Goal: Task Accomplishment & Management: Use online tool/utility

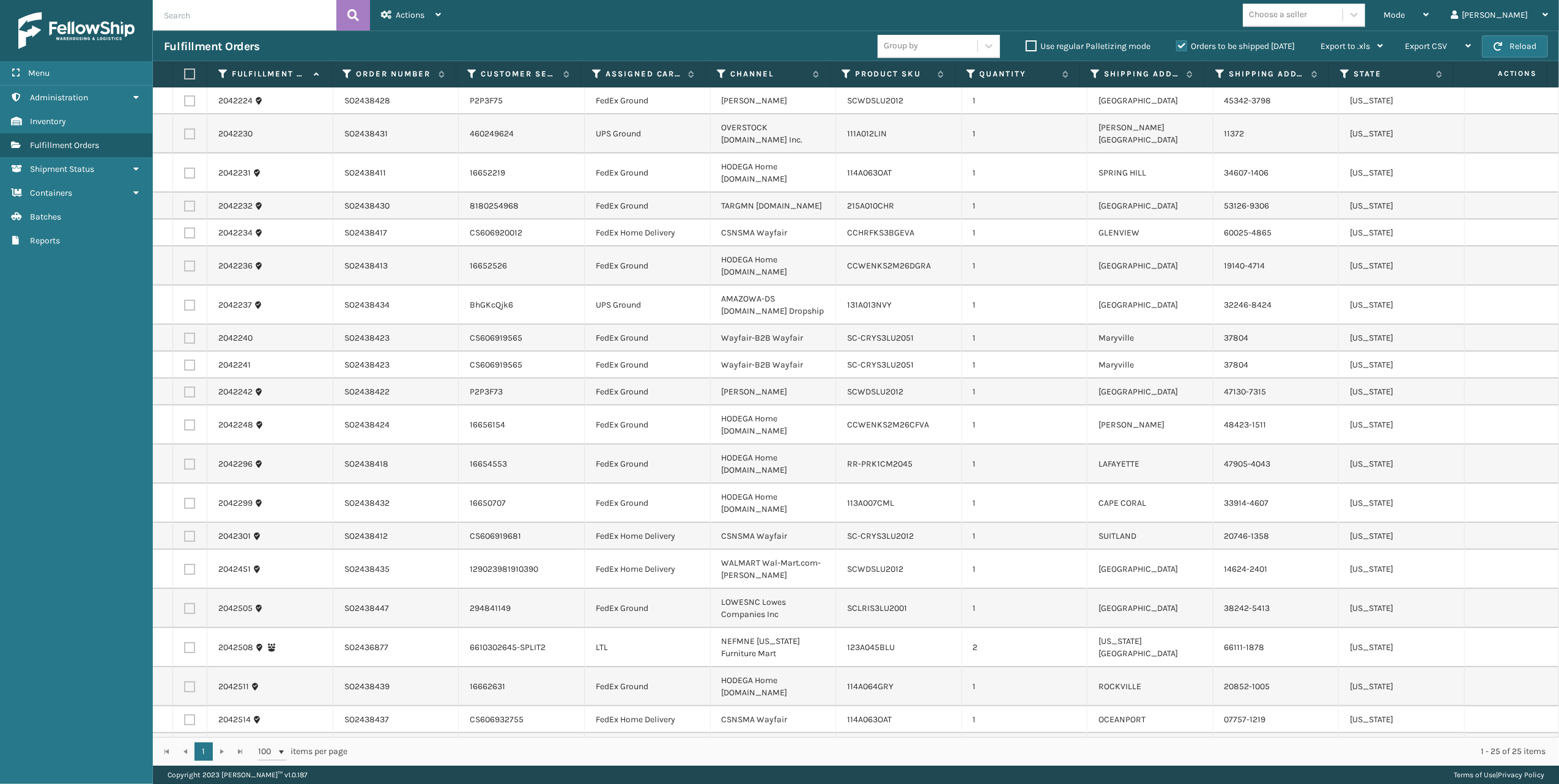
click at [200, 6] on input "text" at bounding box center [245, 15] width 184 height 31
paste input "SO2437665"
click at [1429, 16] on icon at bounding box center [1426, 15] width 6 height 8
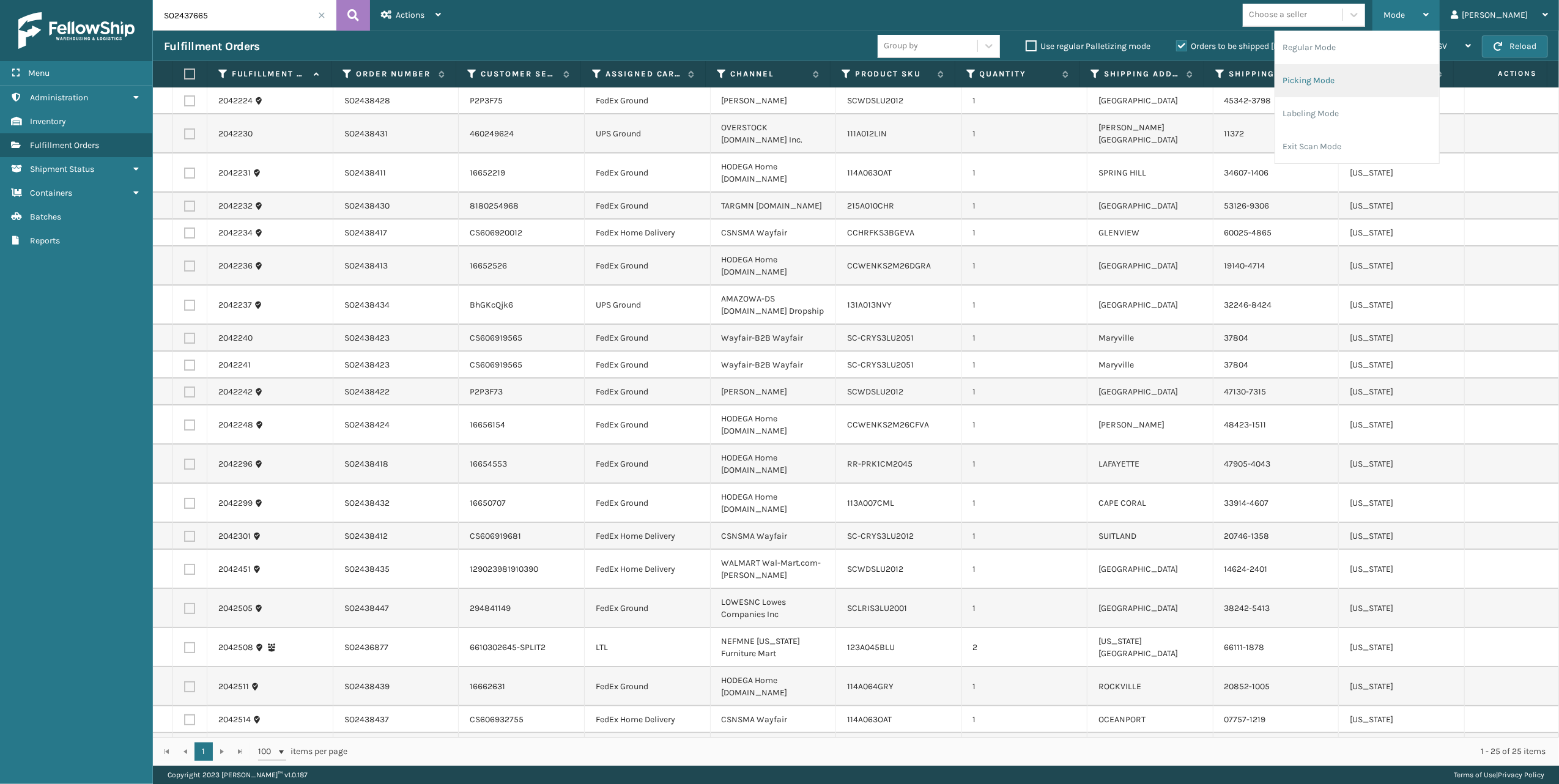
click at [1356, 81] on li "Picking Mode" at bounding box center [1358, 81] width 164 height 33
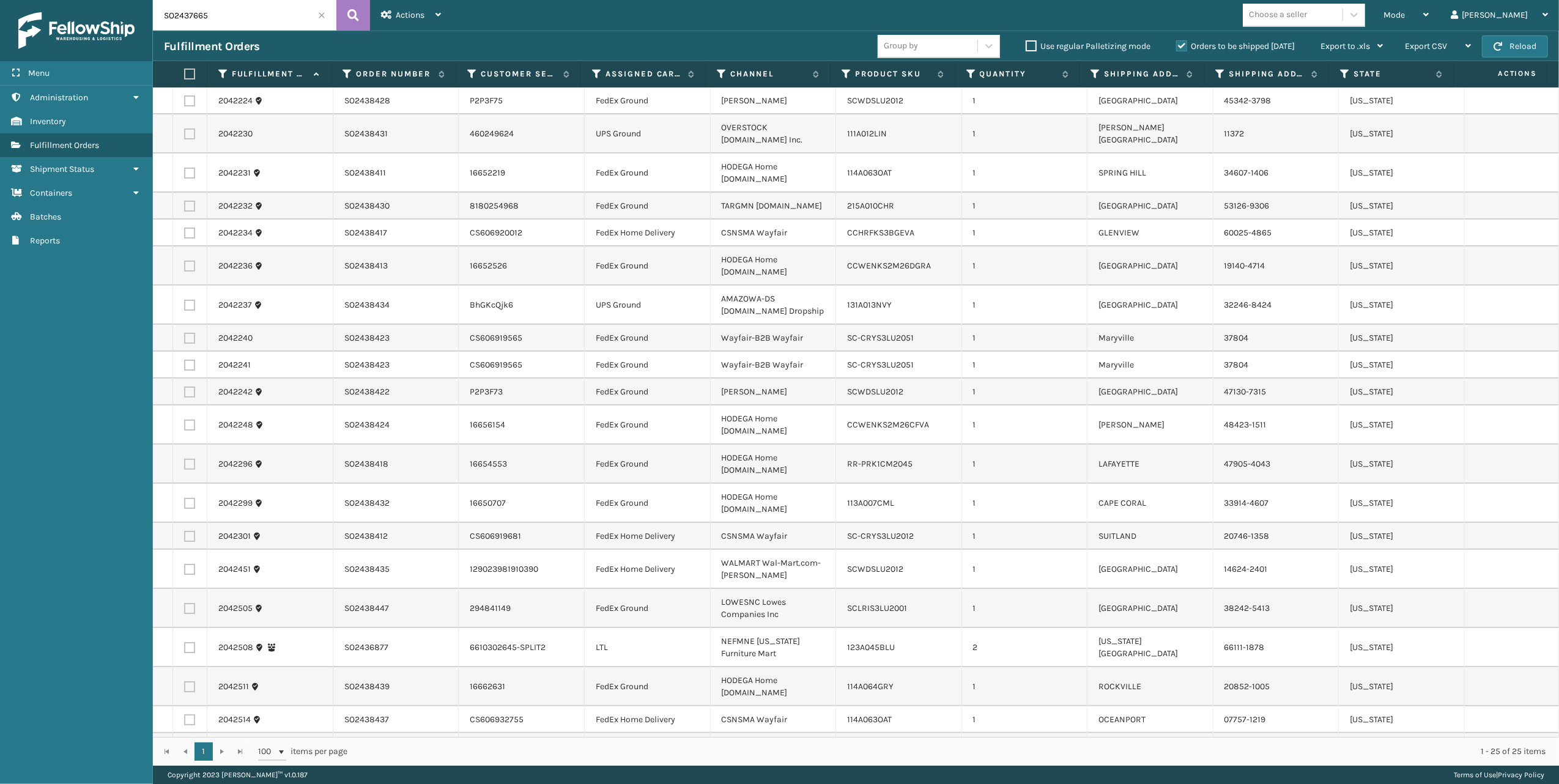
click at [238, 7] on input "SO2437665" at bounding box center [245, 15] width 184 height 31
type input "SO2437665"
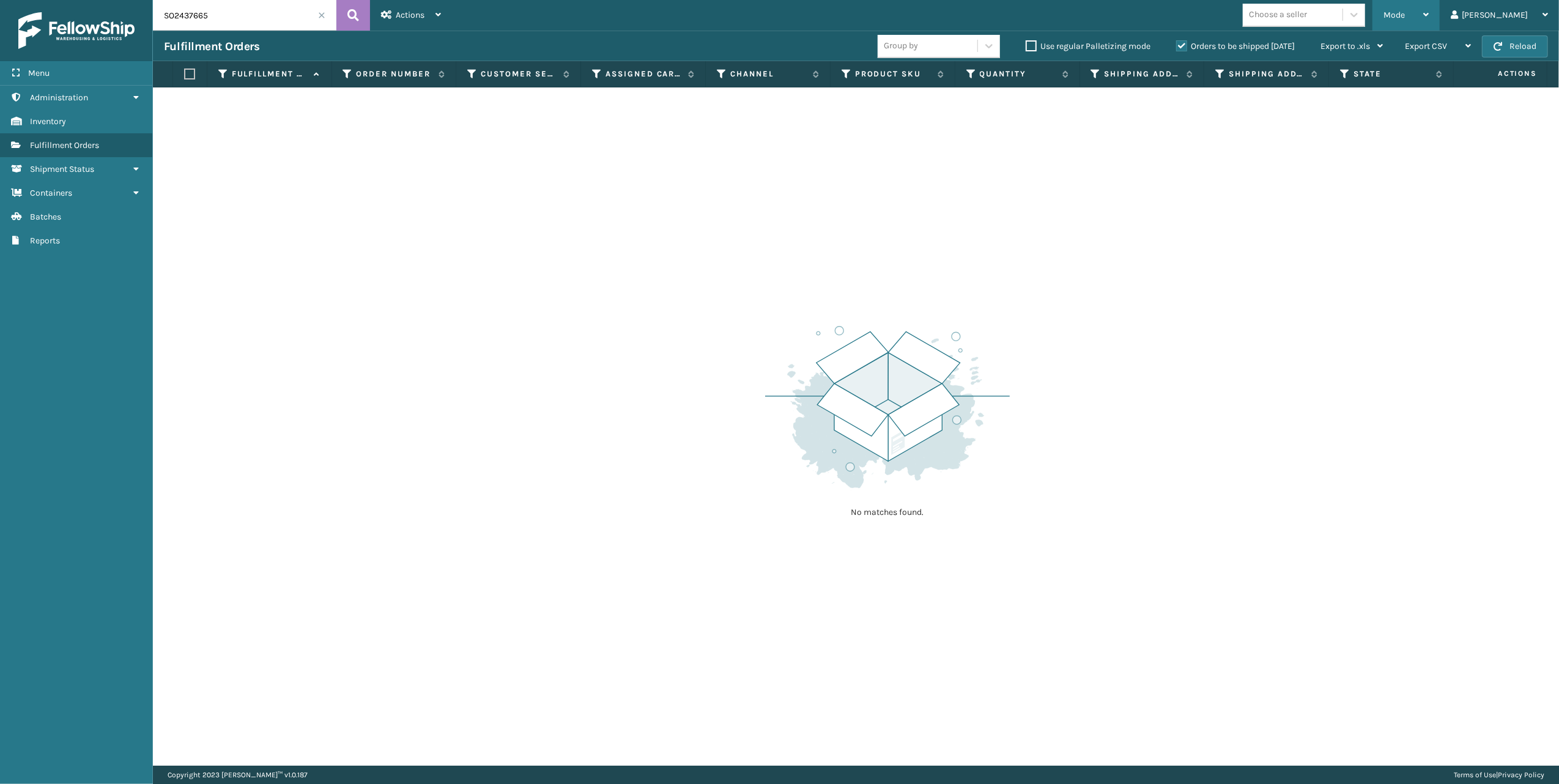
click at [1429, 16] on icon at bounding box center [1426, 15] width 6 height 8
click at [1347, 79] on li "Picking Mode" at bounding box center [1358, 81] width 164 height 33
click at [323, 12] on span at bounding box center [321, 15] width 7 height 7
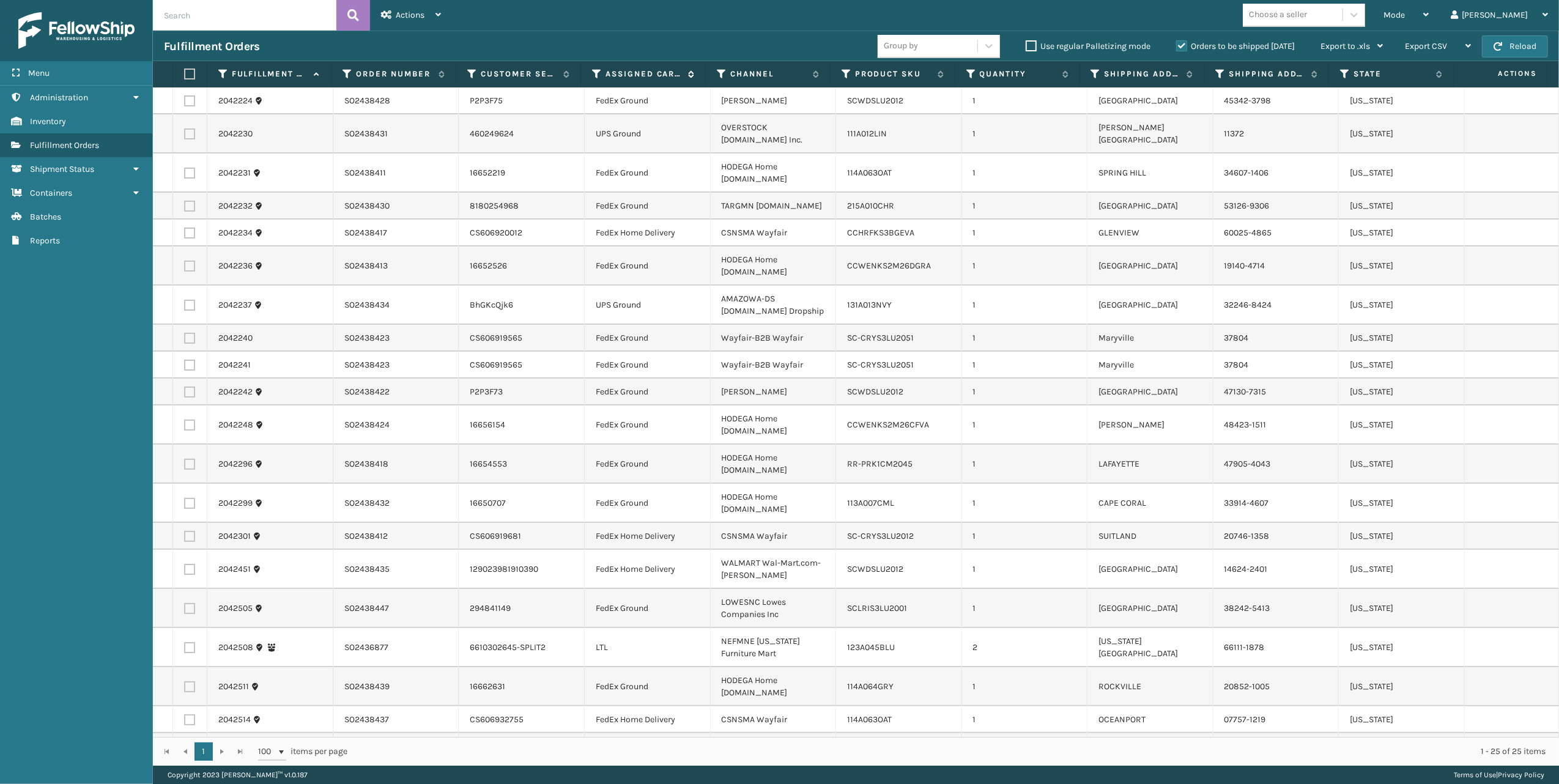
click at [595, 71] on icon at bounding box center [597, 74] width 10 height 11
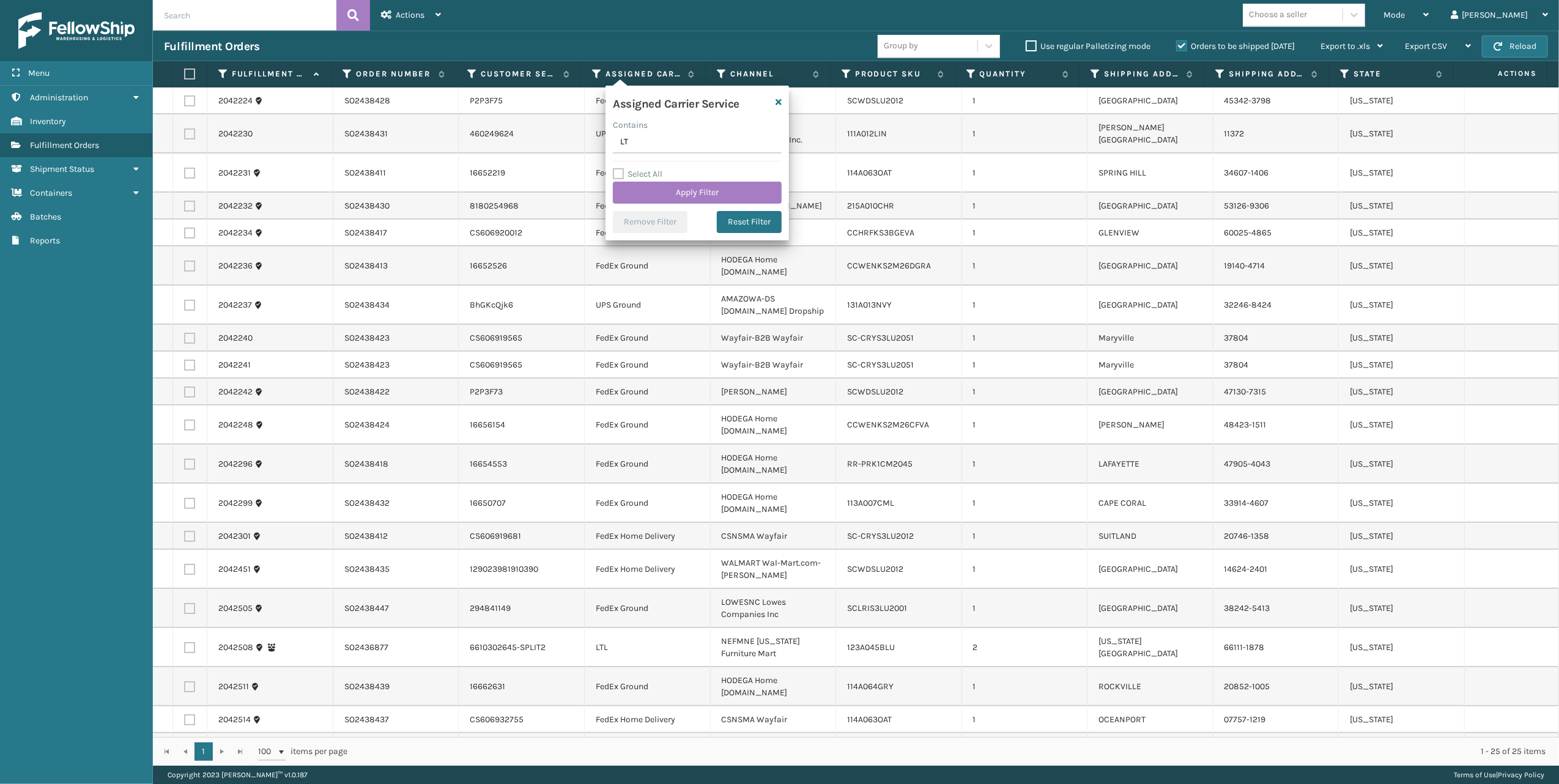
type input "LTL"
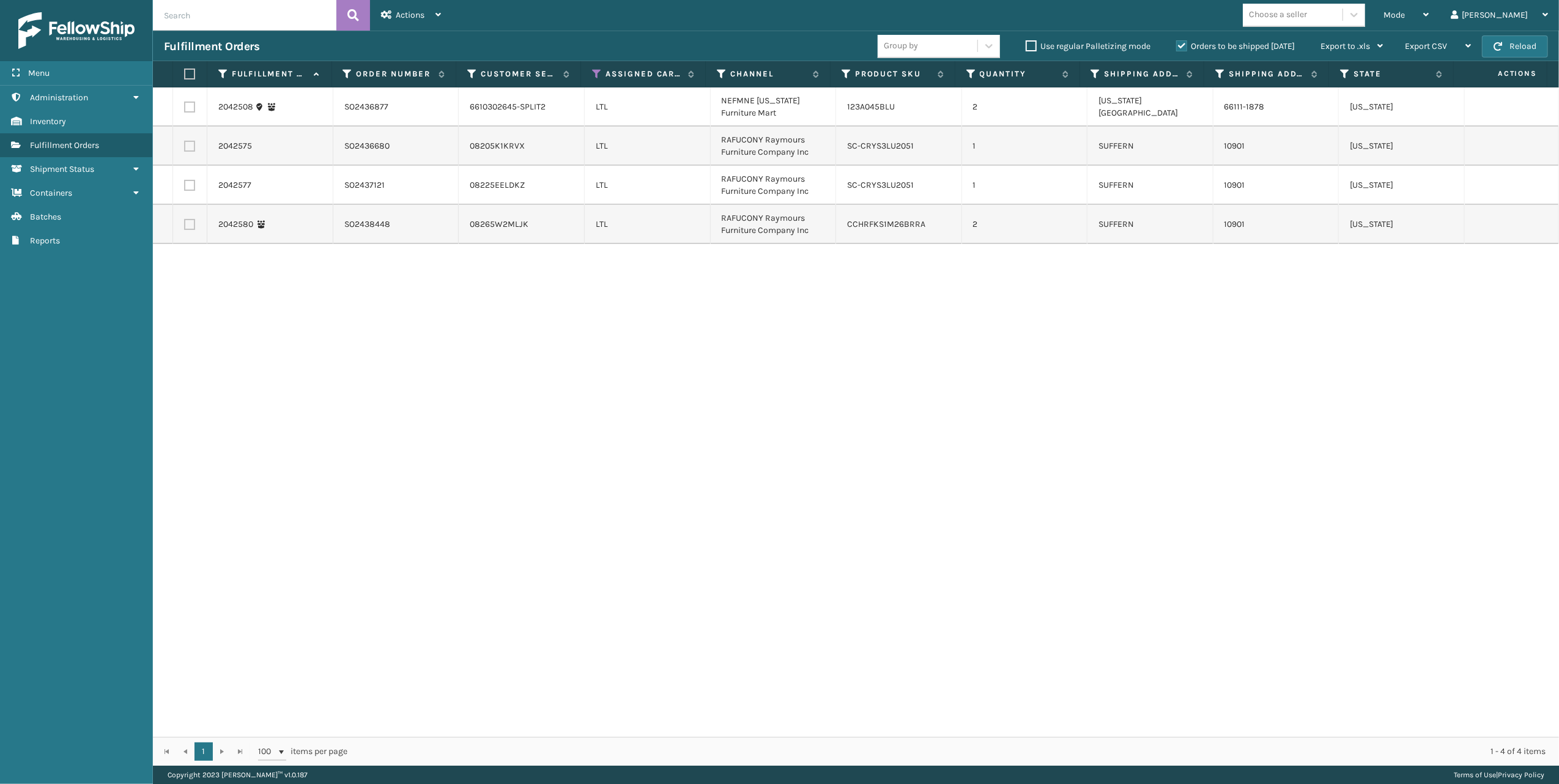
click at [189, 220] on label at bounding box center [189, 224] width 11 height 11
click at [185, 220] on input "checkbox" at bounding box center [184, 224] width 1 height 8
checkbox input "true"
click at [192, 187] on label at bounding box center [189, 185] width 11 height 11
click at [185, 187] on input "checkbox" at bounding box center [184, 184] width 1 height 8
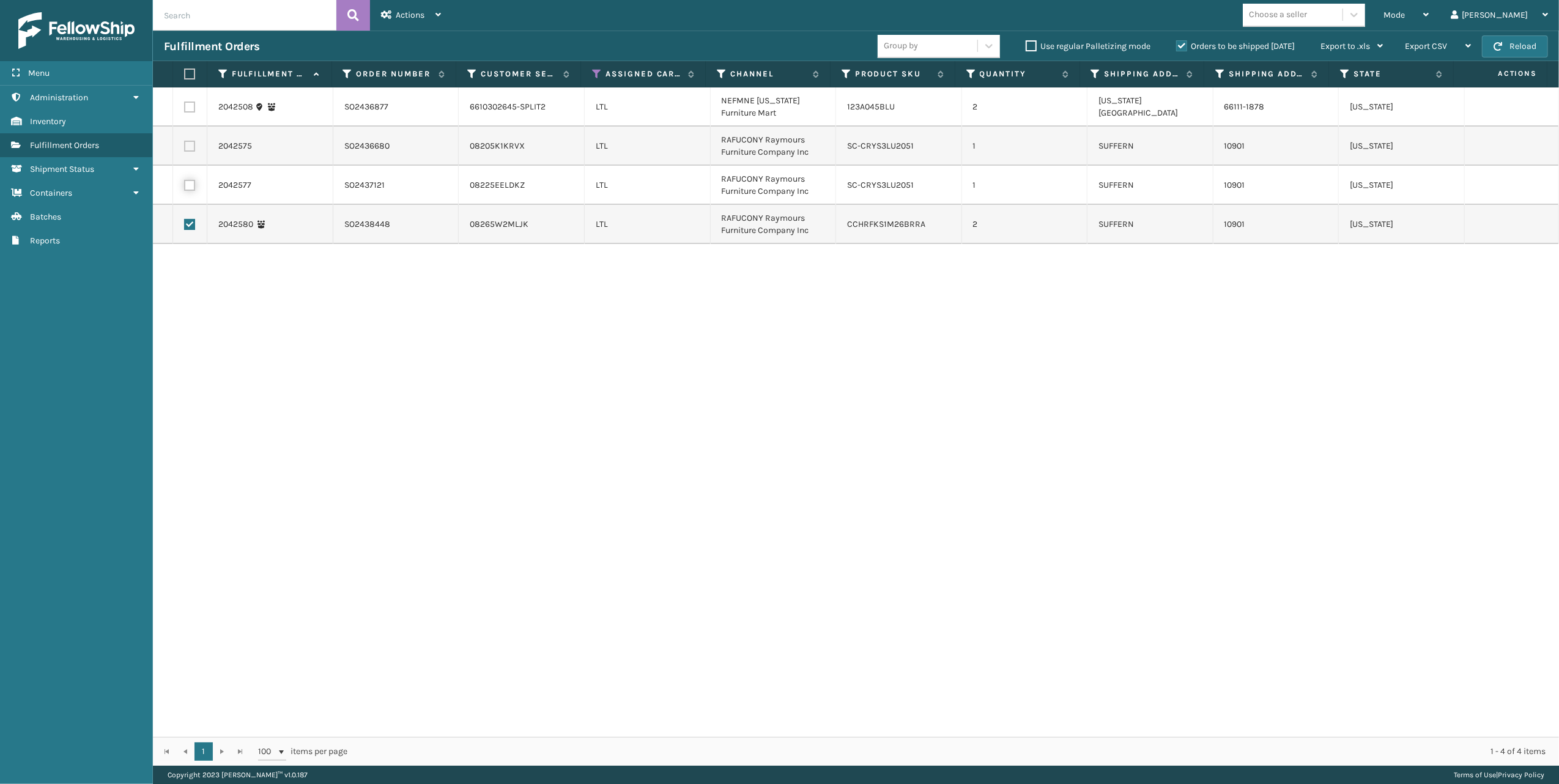
checkbox input "true"
click at [187, 147] on label at bounding box center [189, 146] width 11 height 11
click at [185, 147] on input "checkbox" at bounding box center [184, 145] width 1 height 8
checkbox input "true"
click at [441, 6] on div "Actions" at bounding box center [411, 15] width 60 height 31
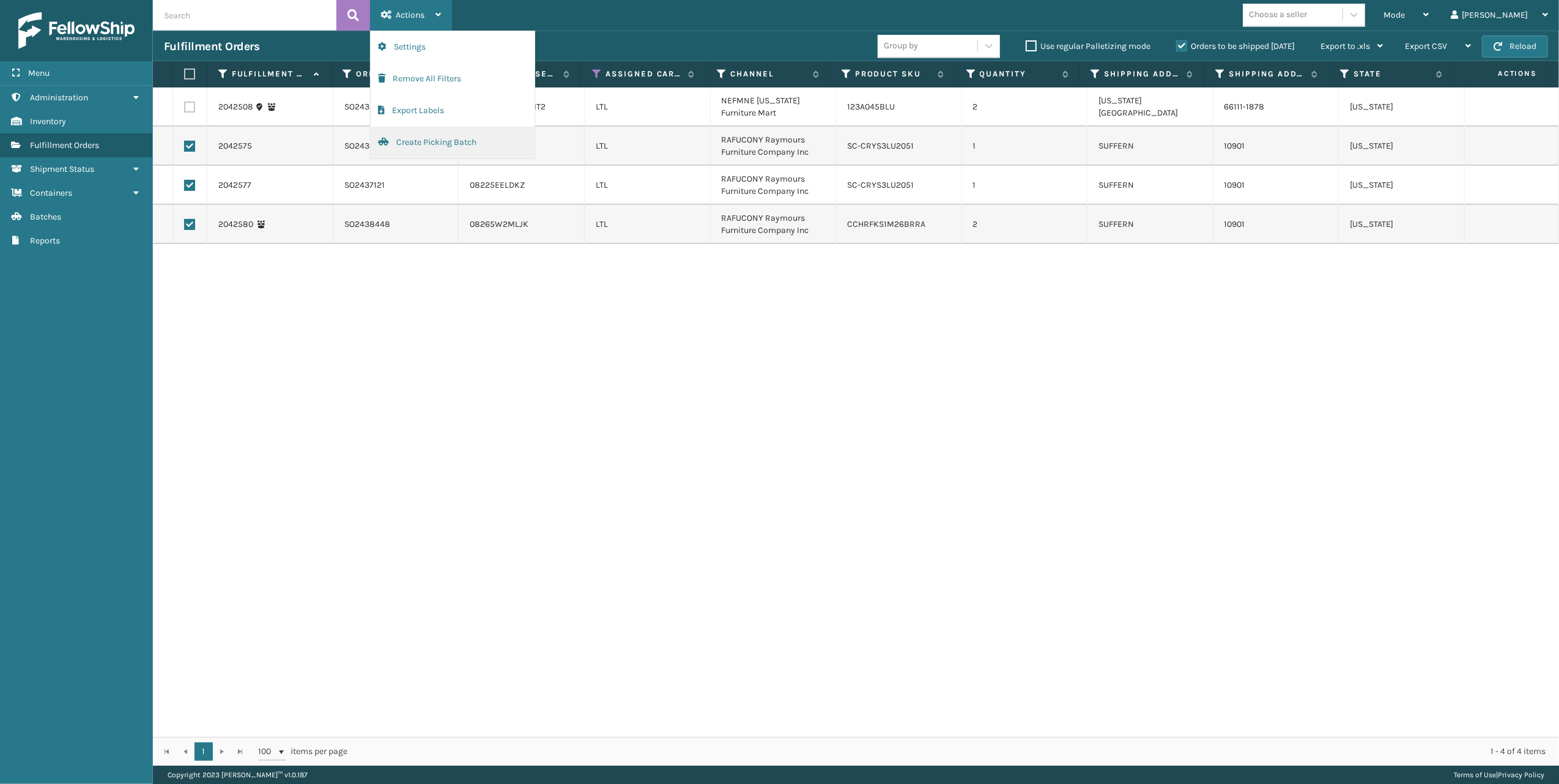
click at [423, 137] on button "Create Picking Batch" at bounding box center [453, 142] width 164 height 31
